Goal: Check status: Check status

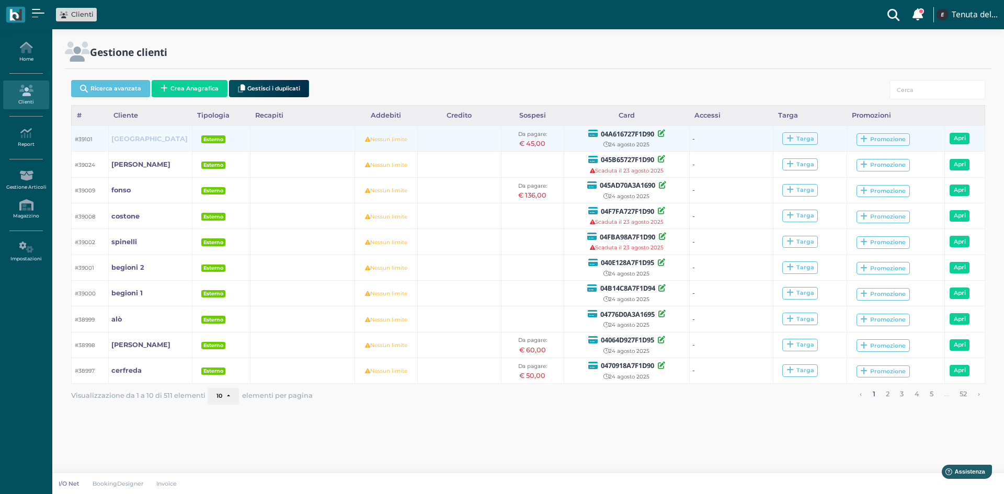
click at [132, 138] on b "ferrara" at bounding box center [149, 139] width 76 height 8
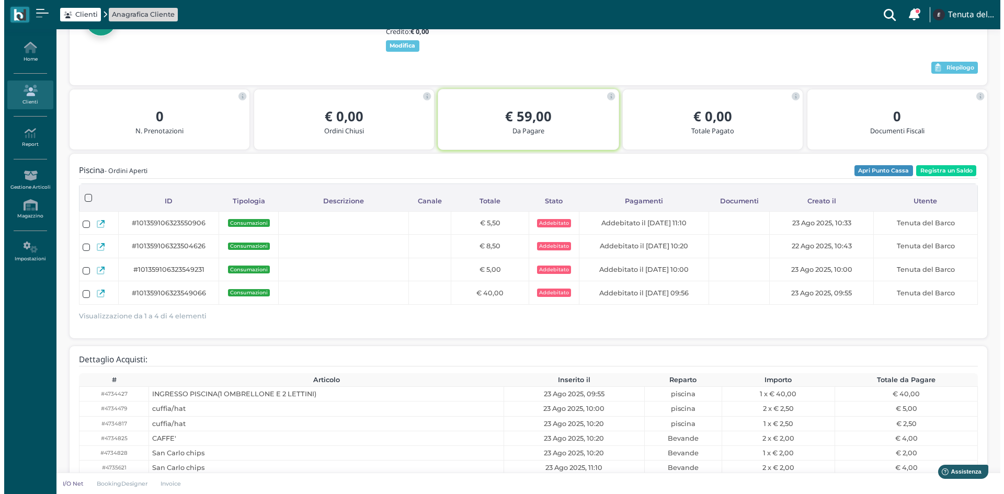
scroll to position [29, 0]
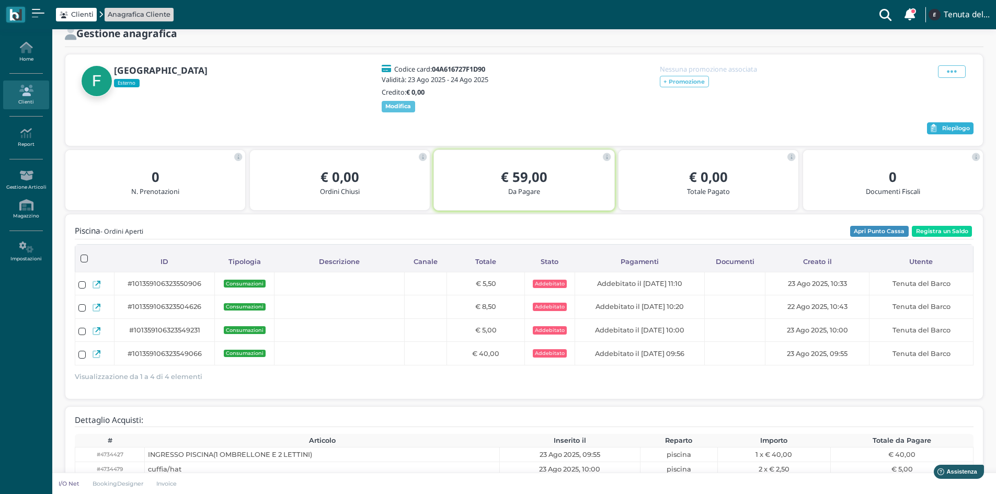
click at [942, 132] on span "Riepilogo" at bounding box center [956, 128] width 28 height 7
